Goal: Task Accomplishment & Management: Use online tool/utility

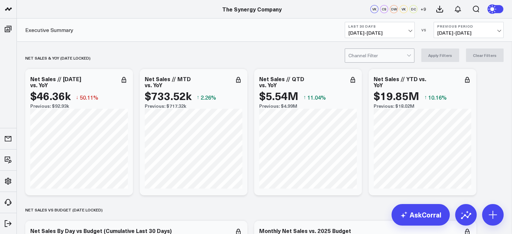
click at [398, 53] on div at bounding box center [378, 55] width 58 height 13
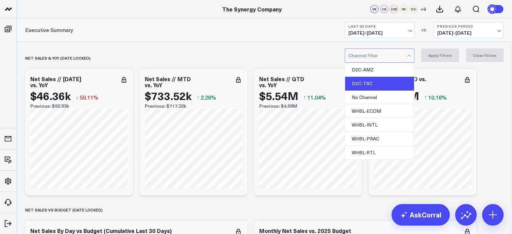
click at [377, 80] on div "D2C-TSC" at bounding box center [379, 84] width 69 height 14
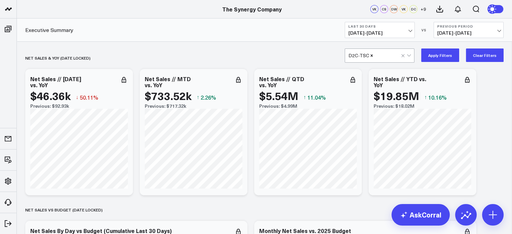
click at [434, 53] on button "Apply Filters" at bounding box center [440, 55] width 38 height 13
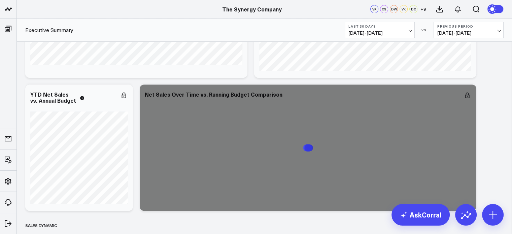
scroll to position [263, 0]
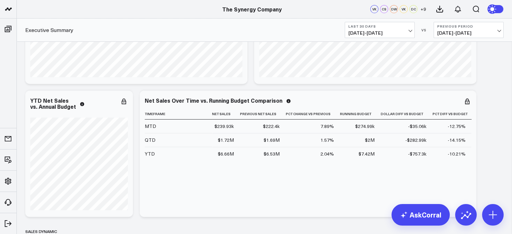
click at [411, 30] on span "[DATE] - [DATE]" at bounding box center [380, 32] width 63 height 5
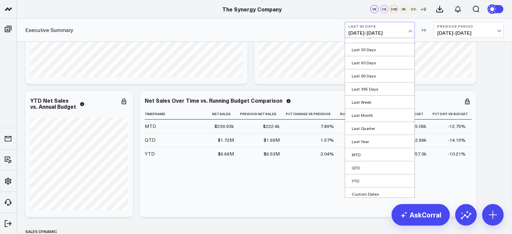
scroll to position [23, 0]
click at [382, 191] on link "Custom Dates" at bounding box center [379, 192] width 69 height 13
select select "8"
select select "2025"
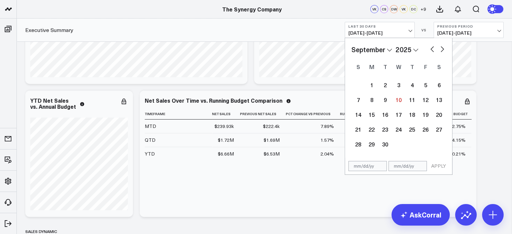
click at [404, 51] on select "2026 2025 2024 2023 2022 2021 2020 2019 2018 2017 2016 2015 2014 2013 2012 2011…" at bounding box center [407, 49] width 23 height 10
select select "8"
select select "2024"
click at [381, 51] on select "January February March April May June July August September October November De…" at bounding box center [372, 49] width 41 height 10
select select "2024"
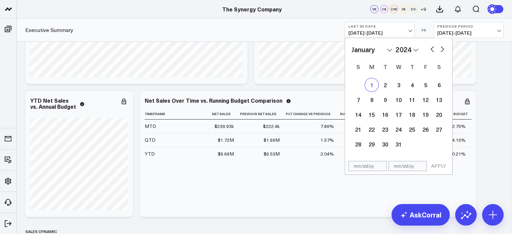
click at [370, 86] on div "1" at bounding box center [371, 84] width 13 height 13
type input "[DATE]"
select select "2024"
click at [442, 49] on button "button" at bounding box center [442, 48] width 7 height 8
select select "1"
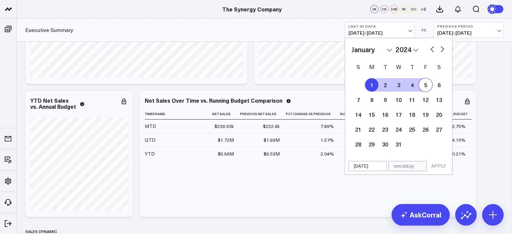
select select "2024"
click at [442, 49] on button "button" at bounding box center [442, 48] width 7 height 8
select select "2"
select select "2024"
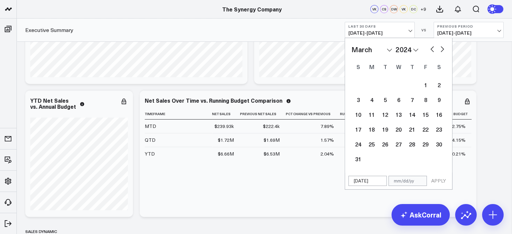
click at [442, 49] on button "button" at bounding box center [442, 48] width 7 height 8
select select "3"
select select "2024"
click at [442, 49] on button "button" at bounding box center [442, 48] width 7 height 8
select select "4"
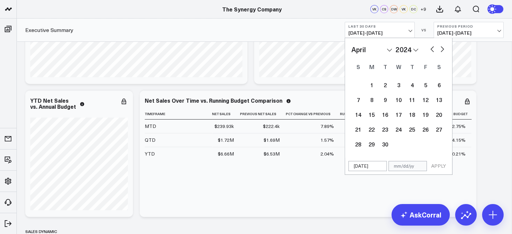
select select "2024"
click at [442, 49] on button "button" at bounding box center [442, 48] width 7 height 8
select select "5"
select select "2024"
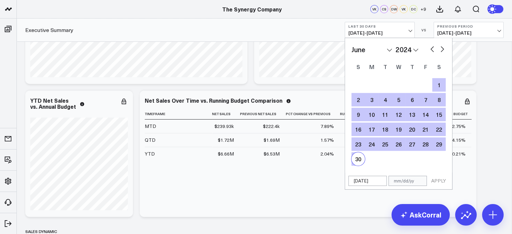
click at [357, 160] on div "30" at bounding box center [358, 158] width 13 height 13
type input "[DATE]"
select select "5"
select select "2024"
click at [439, 179] on button "APPLY" at bounding box center [439, 181] width 20 height 10
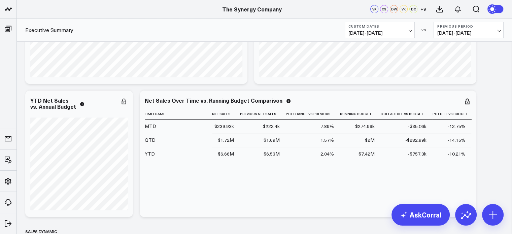
click at [493, 36] on button "Previous Period [DATE] - [DATE]" at bounding box center [469, 30] width 70 height 16
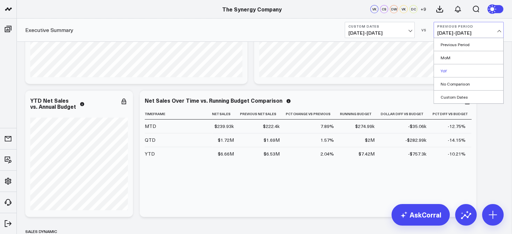
click at [460, 72] on link "YoY" at bounding box center [468, 70] width 69 height 13
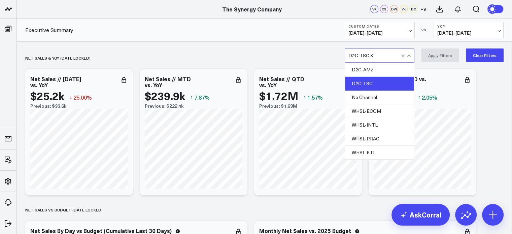
click at [412, 58] on div at bounding box center [406, 55] width 11 height 13
click at [381, 71] on div "D2C-AMZ" at bounding box center [379, 70] width 69 height 14
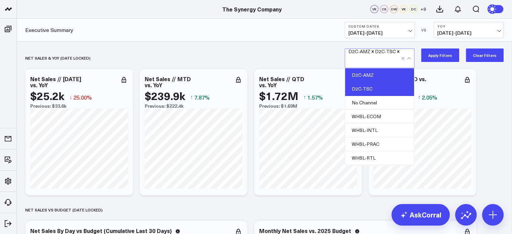
click at [379, 85] on div "D2C-TSC" at bounding box center [379, 89] width 69 height 14
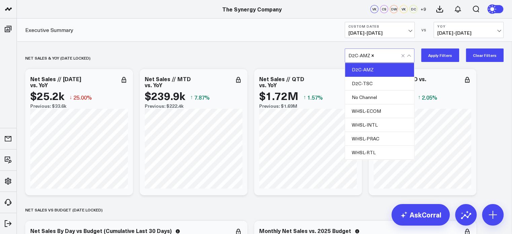
click at [442, 55] on button "Apply Filters" at bounding box center [440, 55] width 38 height 13
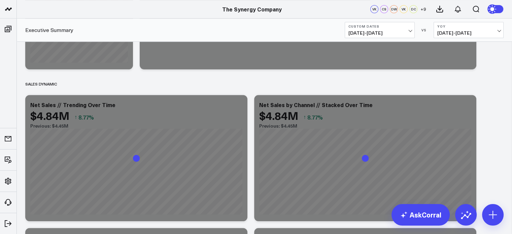
scroll to position [420, 0]
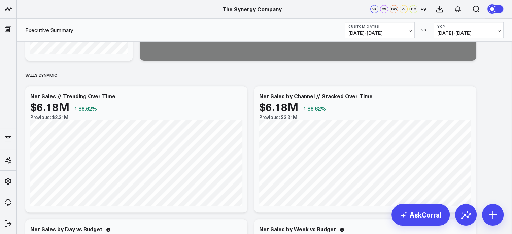
click at [408, 29] on button "Custom Dates [DATE] - [DATE]" at bounding box center [380, 30] width 70 height 16
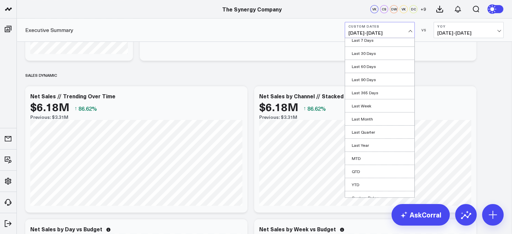
scroll to position [23, 0]
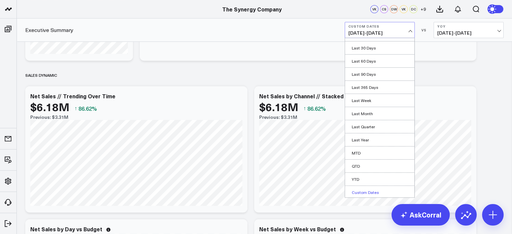
click at [368, 193] on link "Custom Dates" at bounding box center [379, 192] width 69 height 13
select select "8"
select select "2025"
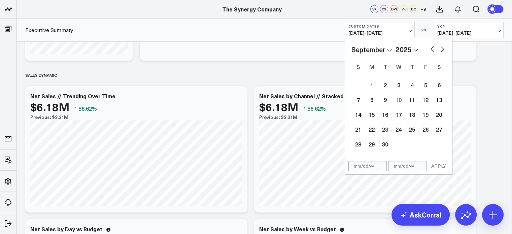
click at [404, 51] on select "2026 2025 2024 2023 2022 2021 2020 2019 2018 2017 2016 2015 2014 2013 2012 2011…" at bounding box center [407, 49] width 23 height 10
select select "8"
select select "2024"
click at [387, 54] on select "January February March April May June July August September October November De…" at bounding box center [372, 49] width 41 height 10
select select "3"
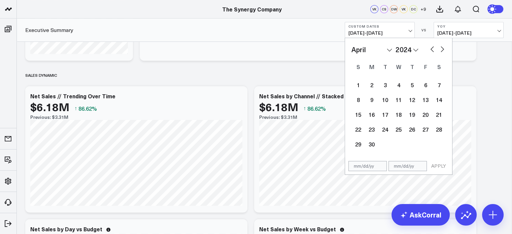
select select "2024"
click at [431, 47] on button "button" at bounding box center [432, 48] width 7 height 8
select select "2"
select select "2024"
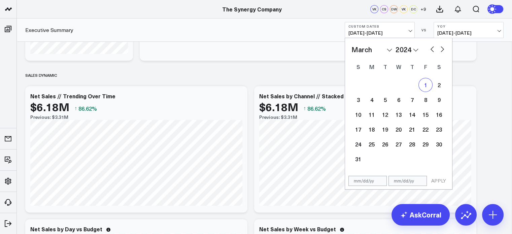
click at [423, 83] on div "1" at bounding box center [425, 84] width 13 height 13
type input "[DATE]"
select select "2"
select select "2024"
click at [442, 51] on button "button" at bounding box center [442, 48] width 7 height 8
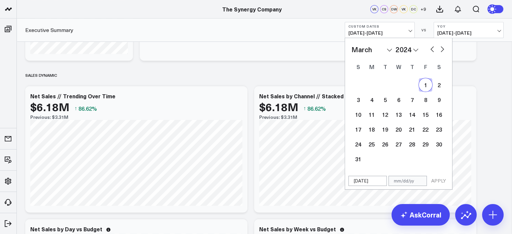
select select "3"
select select "2024"
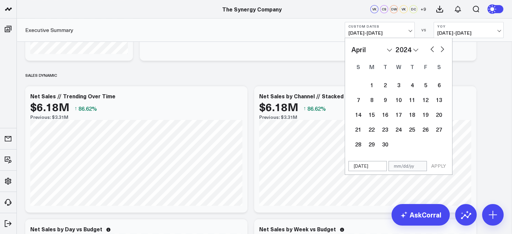
click at [442, 51] on button "button" at bounding box center [442, 48] width 7 height 8
select select "4"
select select "2024"
click at [442, 51] on button "button" at bounding box center [442, 48] width 7 height 8
select select "5"
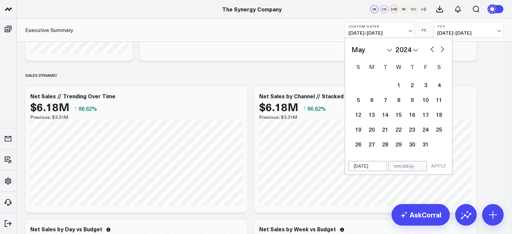
select select "2024"
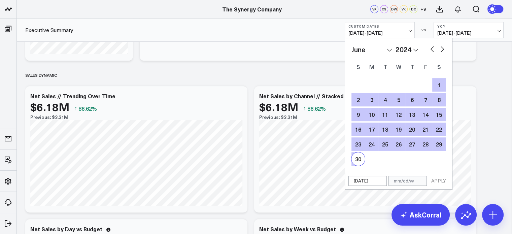
click at [357, 159] on div "30" at bounding box center [358, 158] width 13 height 13
type input "[DATE]"
select select "5"
select select "2024"
click at [436, 182] on button "APPLY" at bounding box center [439, 181] width 20 height 10
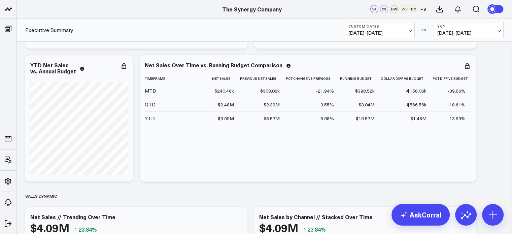
scroll to position [290, 0]
